Goal: Task Accomplishment & Management: Use online tool/utility

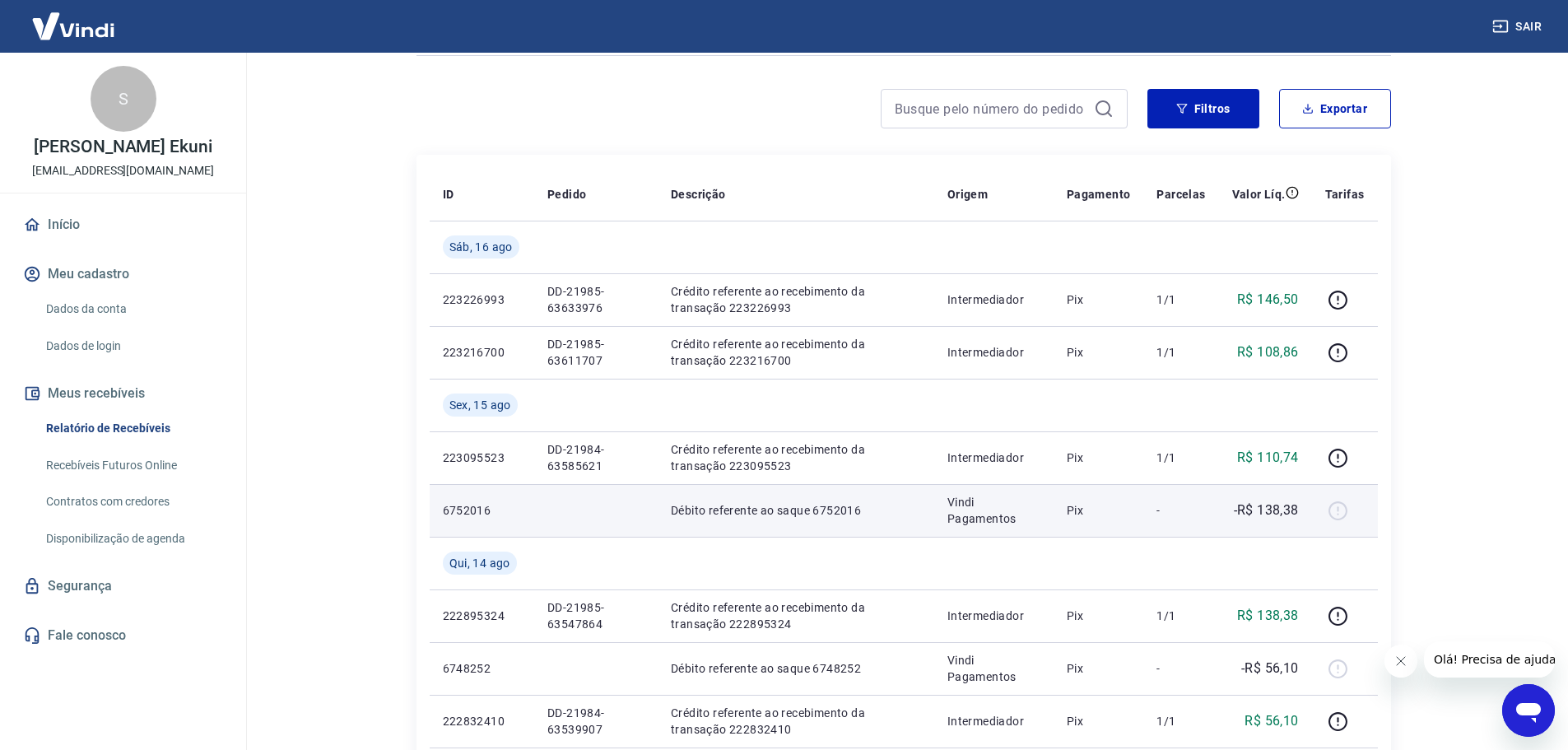
scroll to position [164, 0]
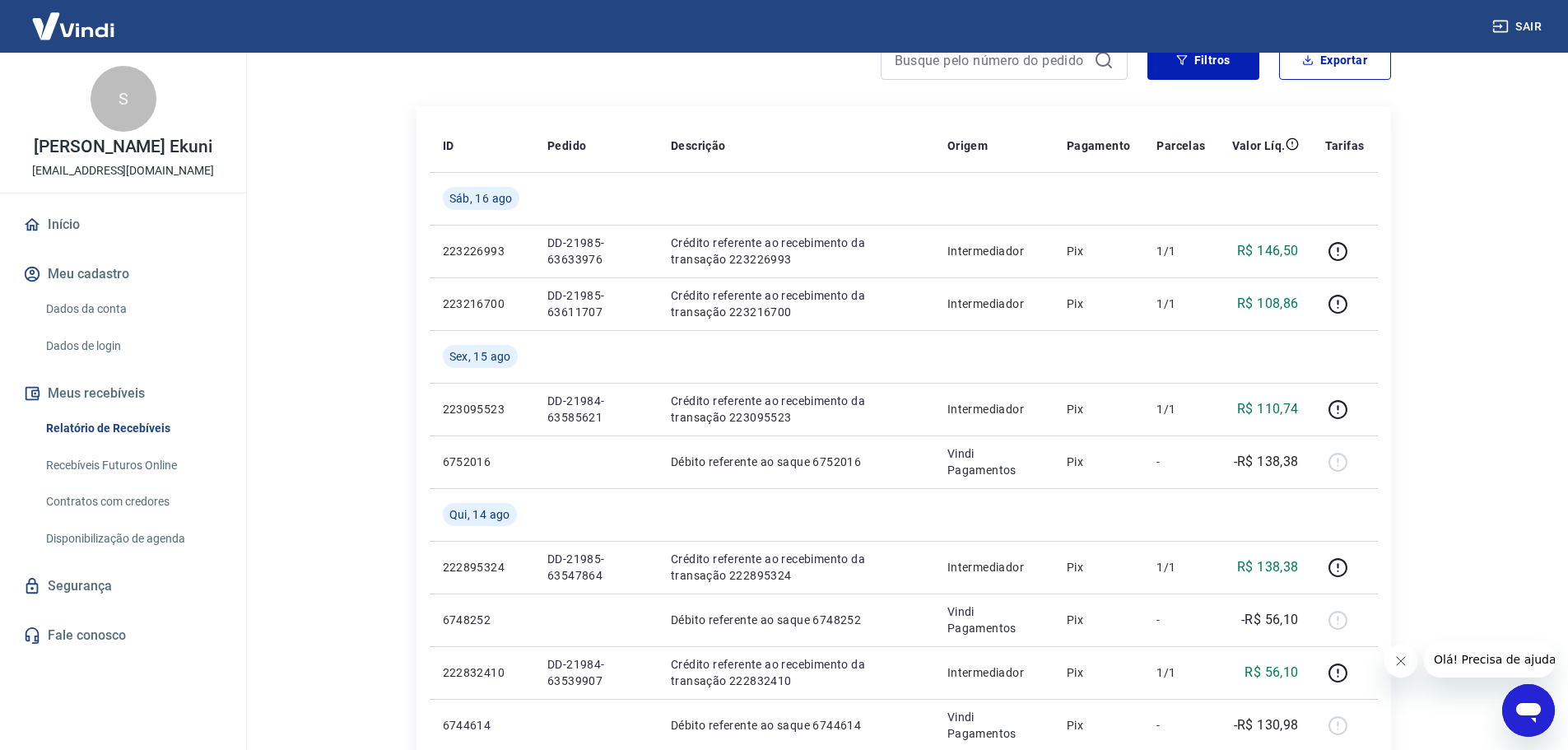
click at [559, 76] on div at bounding box center [771, 60] width 711 height 39
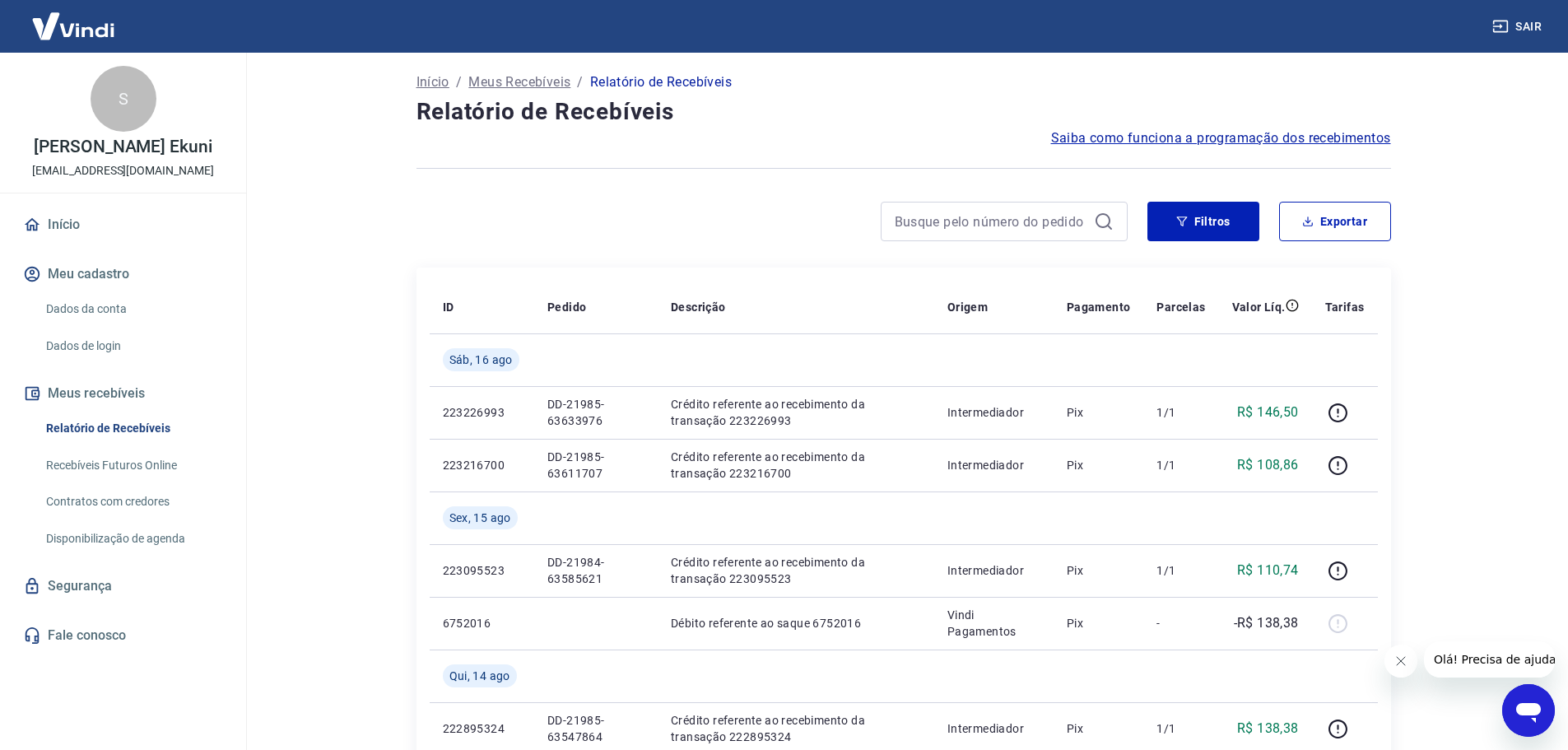
scroll to position [0, 0]
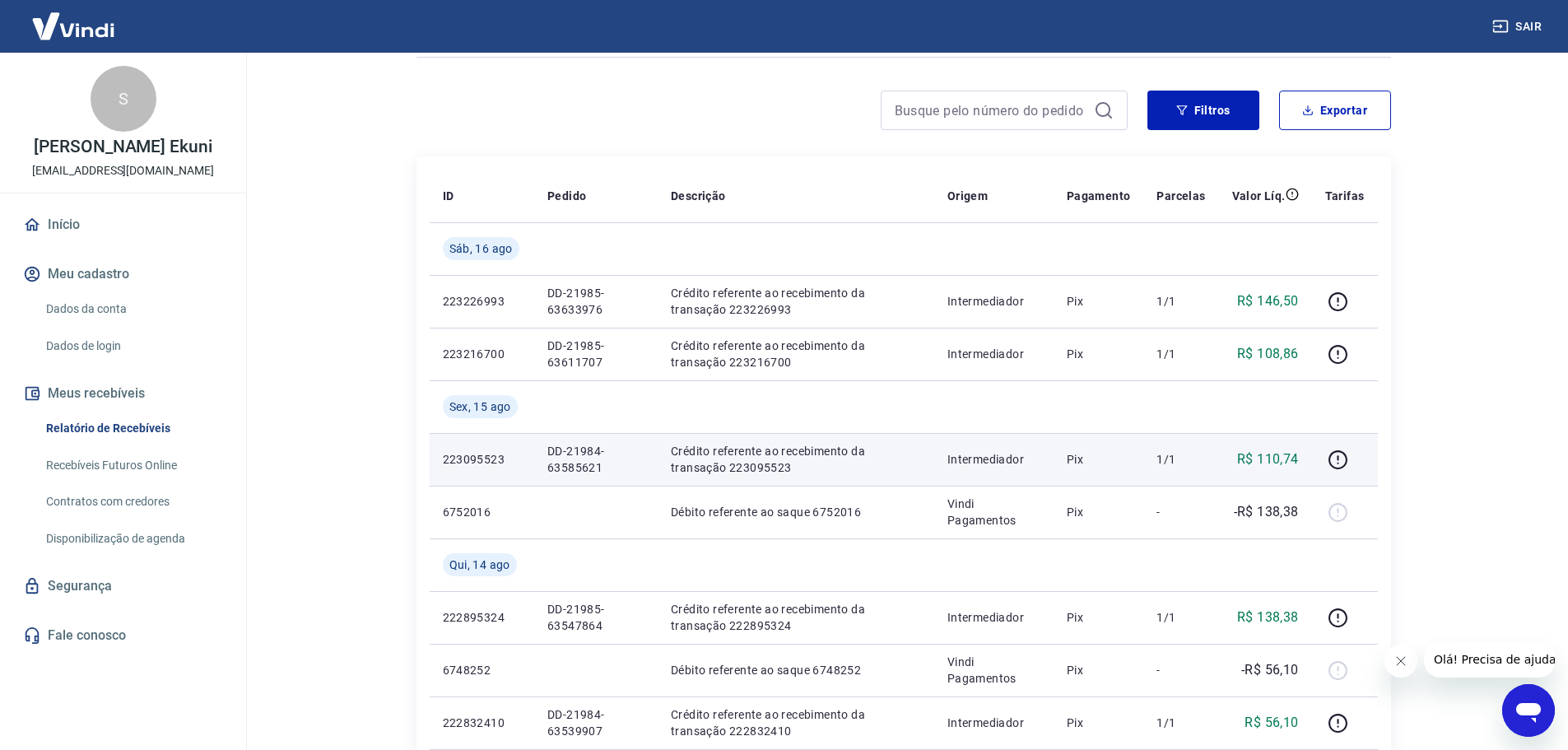
scroll to position [83, 0]
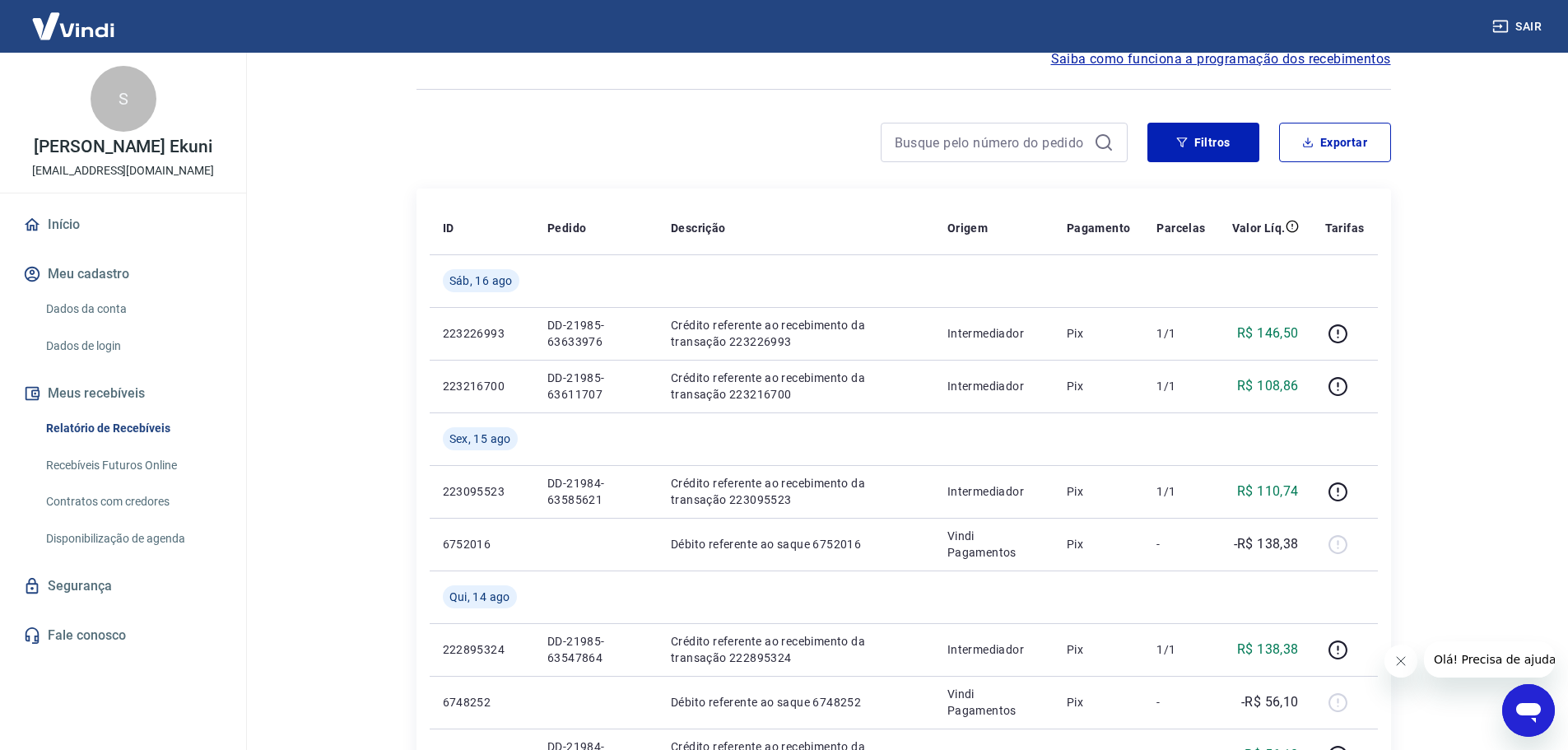
click at [71, 455] on link "Recebíveis Futuros Online" at bounding box center [132, 466] width 186 height 34
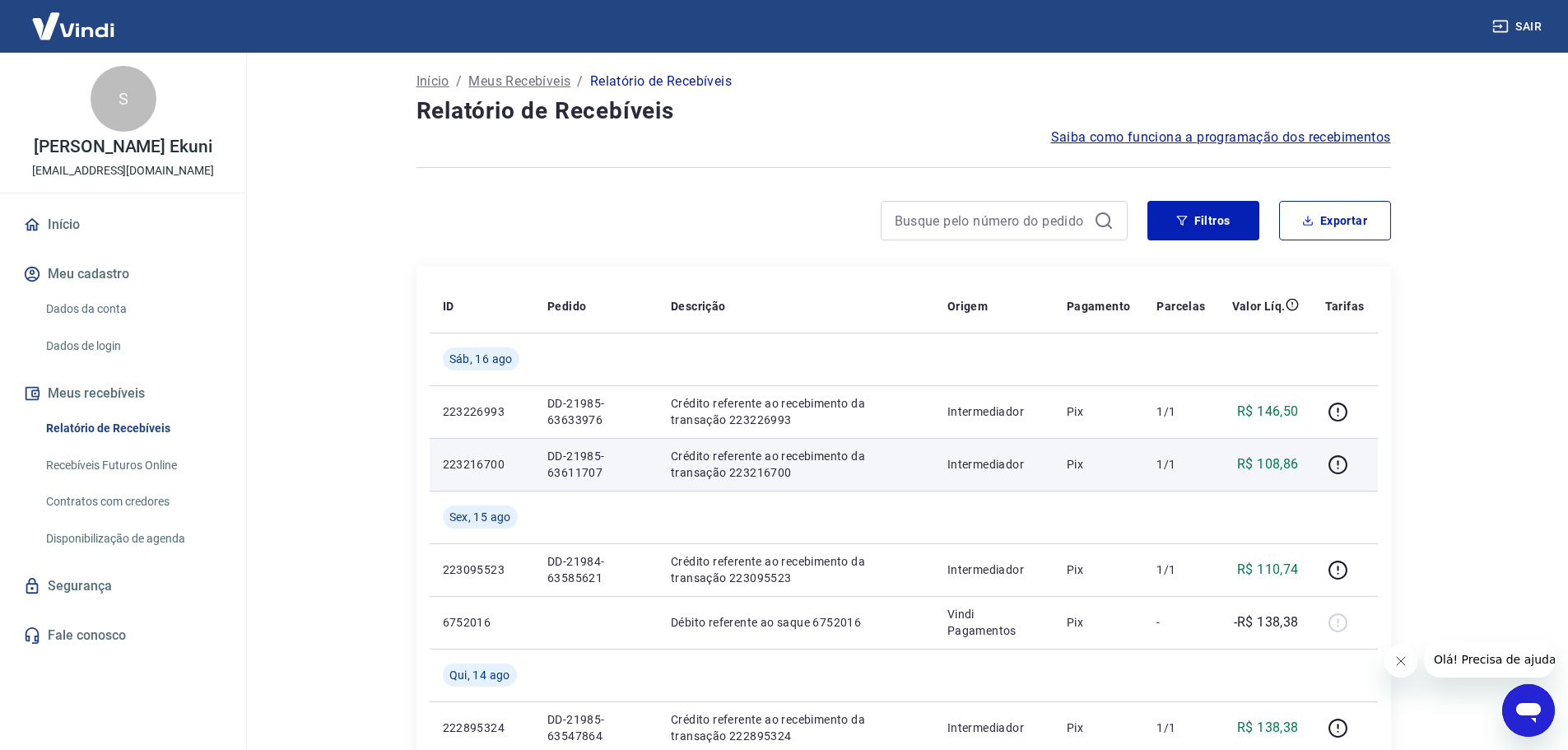
scroll to position [0, 0]
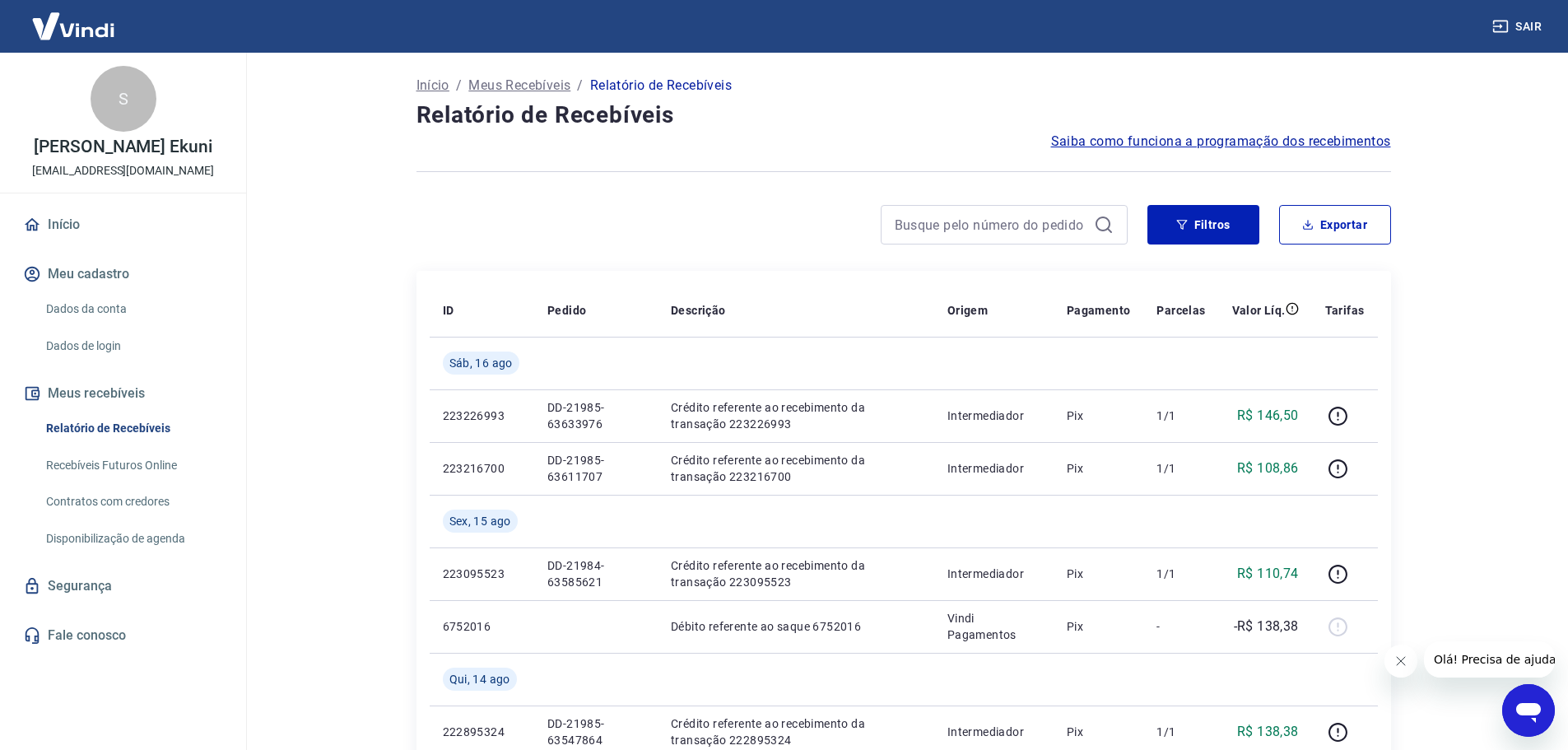
click at [129, 460] on link "Recebíveis Futuros Online" at bounding box center [132, 466] width 186 height 34
click at [143, 467] on link "Recebíveis Futuros Online" at bounding box center [132, 466] width 186 height 34
